Goal: Register for event/course

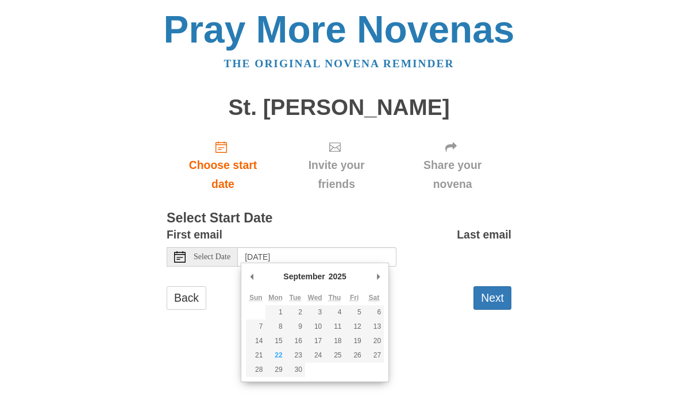
scroll to position [71, 0]
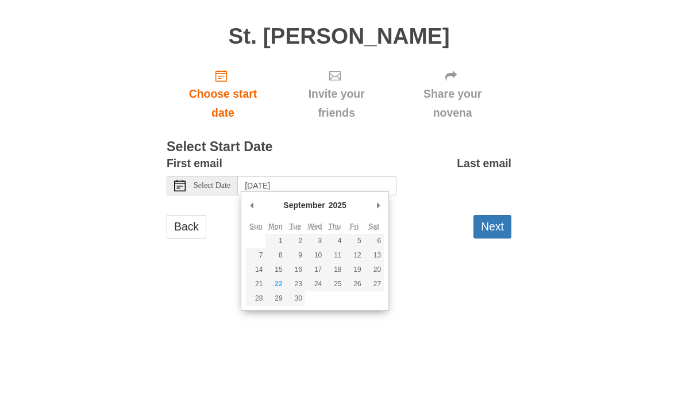
type input "Monday, September 22nd"
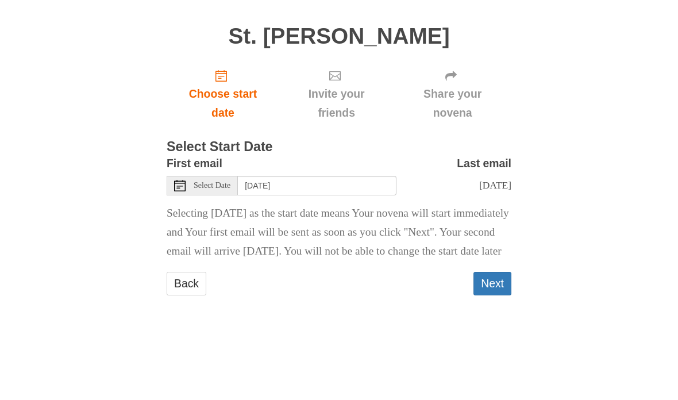
scroll to position [13, 0]
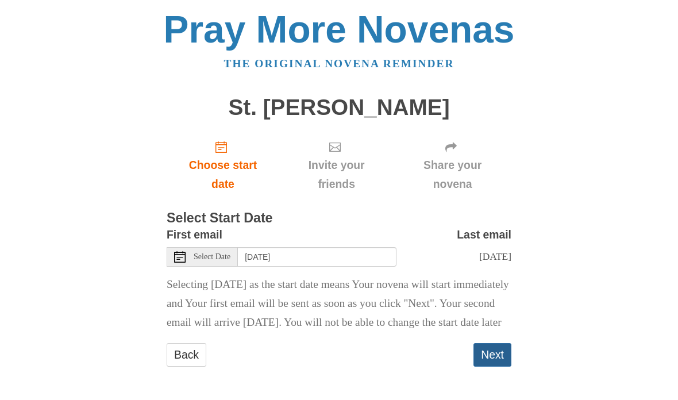
click at [494, 357] on button "Next" at bounding box center [493, 355] width 38 height 24
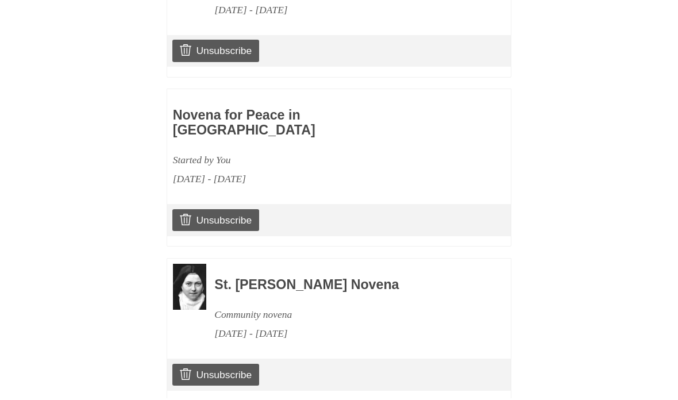
scroll to position [614, 0]
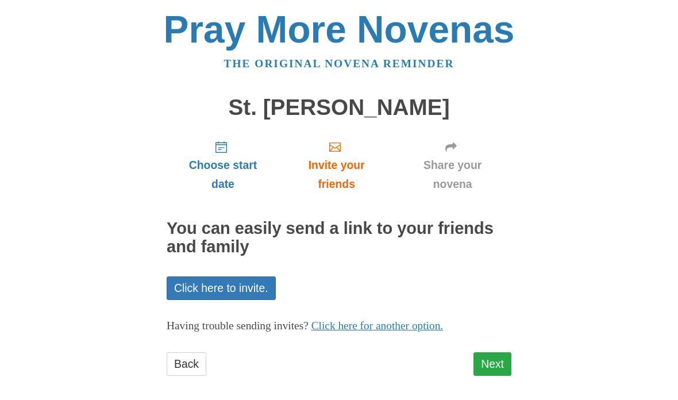
click at [499, 361] on link "Next" at bounding box center [493, 364] width 38 height 24
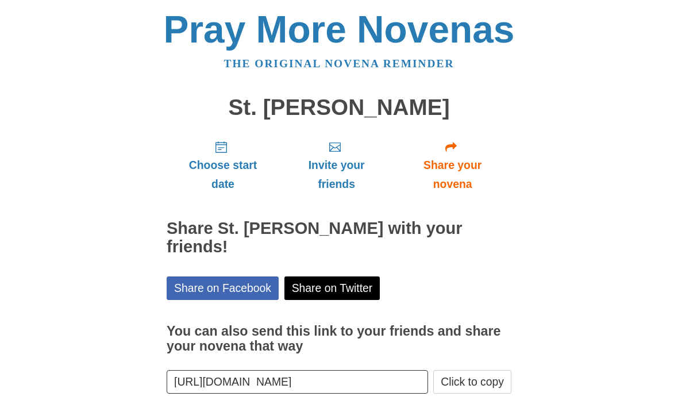
scroll to position [43, 0]
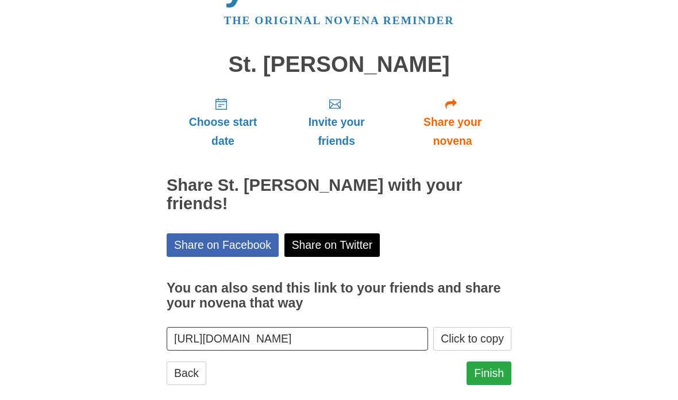
click at [489, 362] on link "Finish" at bounding box center [489, 374] width 45 height 24
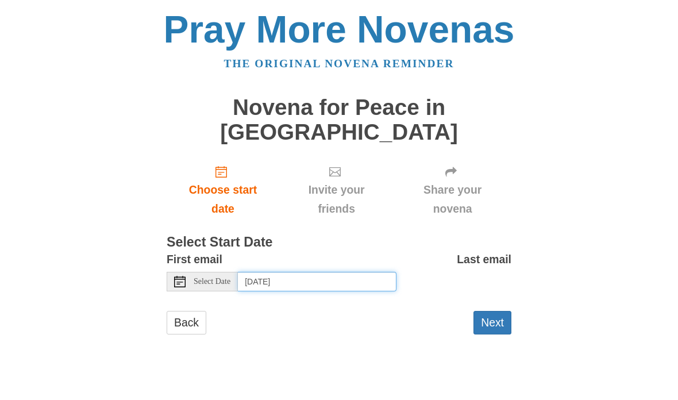
click at [379, 272] on input "Tuesday, September 23rd, 2025" at bounding box center [317, 282] width 159 height 20
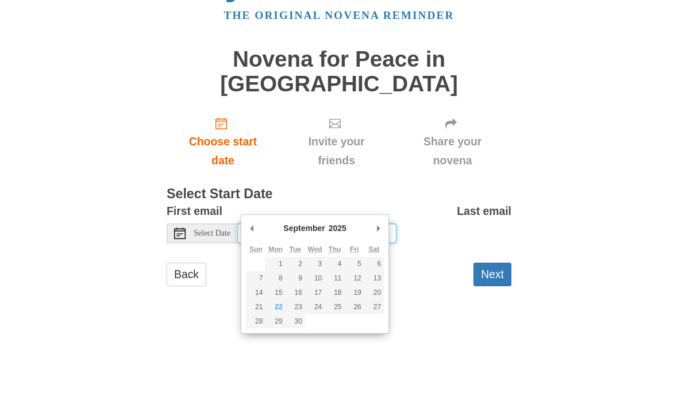
type input "Monday, September 22nd"
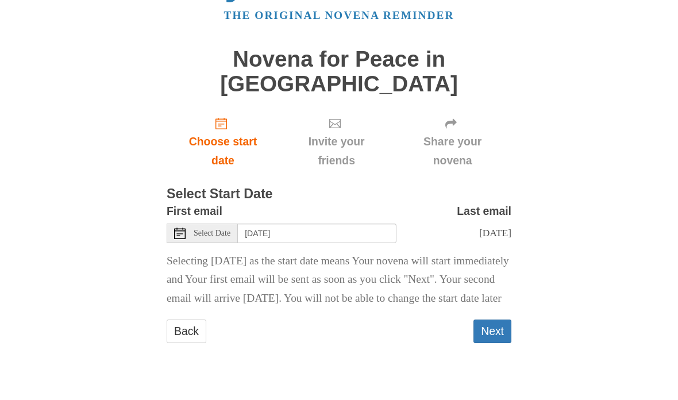
scroll to position [13, 0]
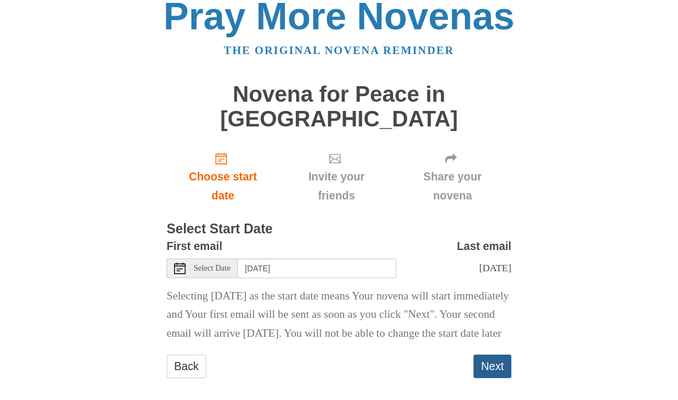
click at [498, 355] on button "Next" at bounding box center [493, 367] width 38 height 24
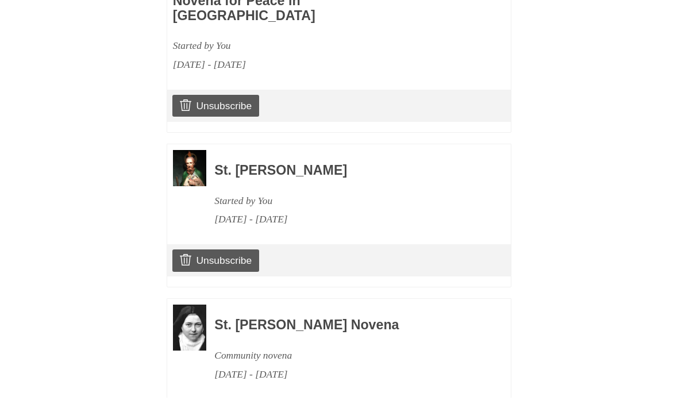
scroll to position [766, 0]
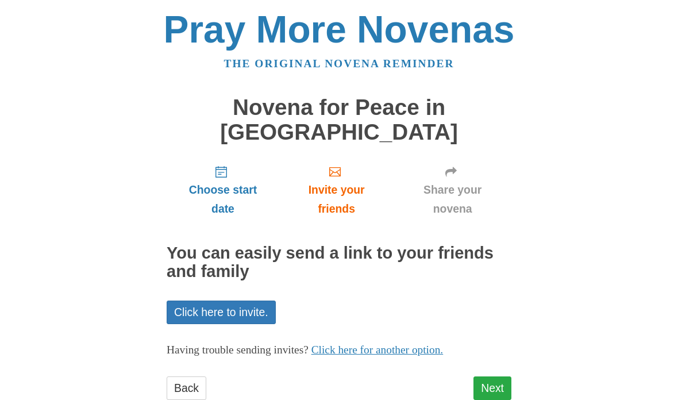
click at [497, 377] on link "Next" at bounding box center [493, 389] width 38 height 24
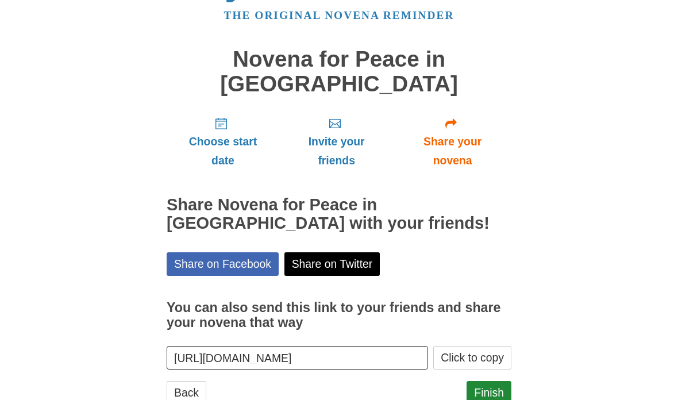
scroll to position [57, 0]
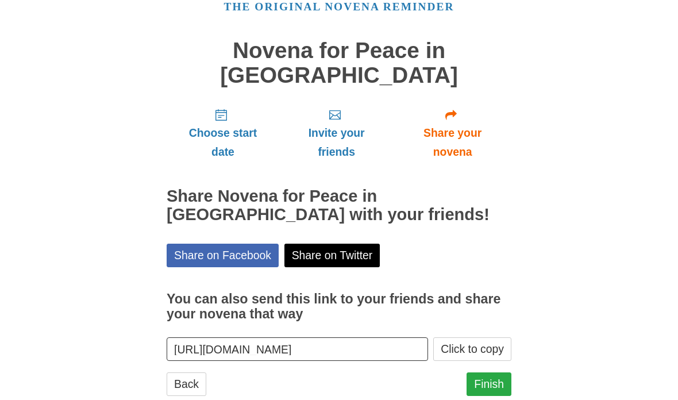
click at [492, 373] on link "Finish" at bounding box center [489, 385] width 45 height 24
